Goal: Information Seeking & Learning: Learn about a topic

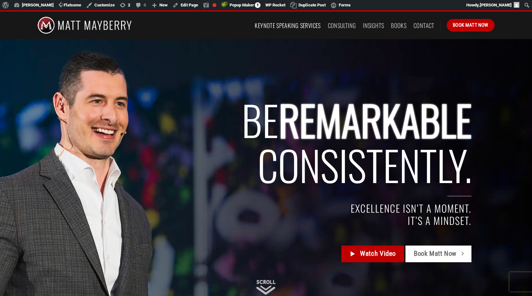
click at [282, 28] on link "Keynote Speaking Services" at bounding box center [288, 26] width 66 height 12
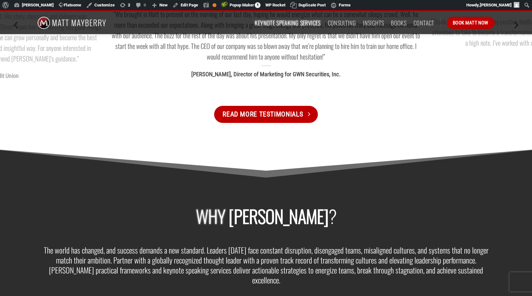
scroll to position [862, 0]
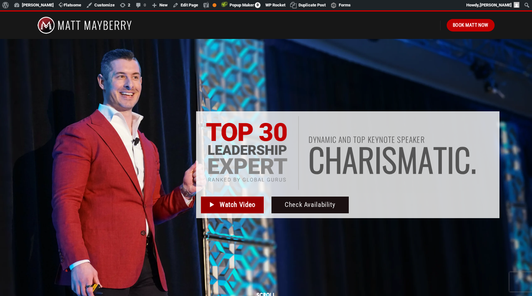
click at [223, 205] on span "Watch Video" at bounding box center [238, 205] width 36 height 11
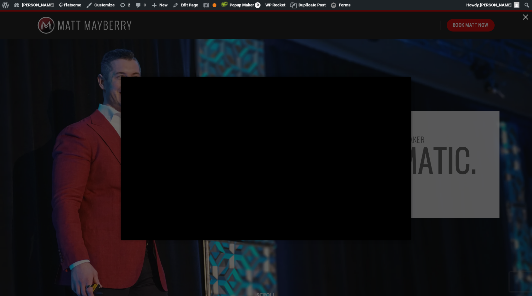
click at [109, 158] on div at bounding box center [266, 148] width 532 height 296
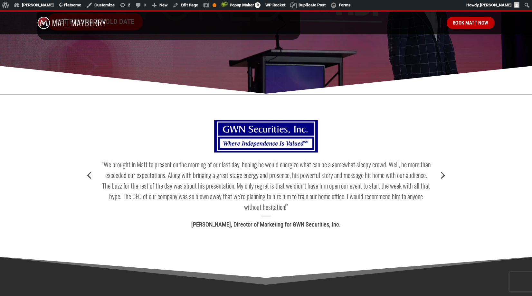
scroll to position [688, 0]
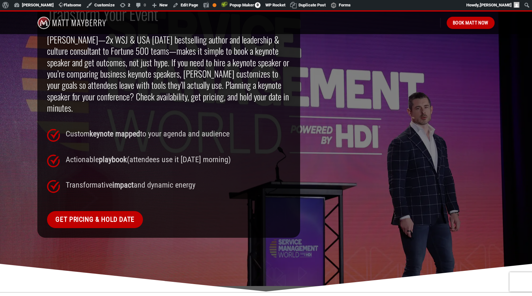
scroll to position [478, 0]
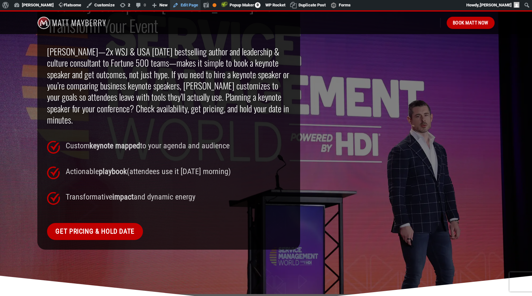
click at [189, 5] on link "Edit Page" at bounding box center [185, 5] width 31 height 10
click at [190, 17] on link "Edit with UX Builder" at bounding box center [196, 16] width 52 height 8
